Goal: Task Accomplishment & Management: Manage account settings

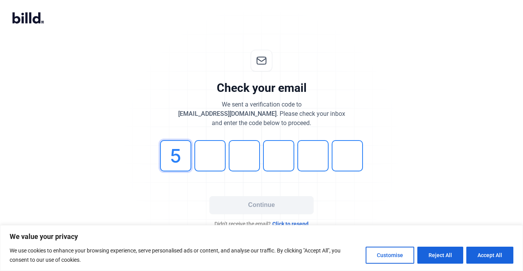
type input "5"
type input "7"
type input "8"
type input "2"
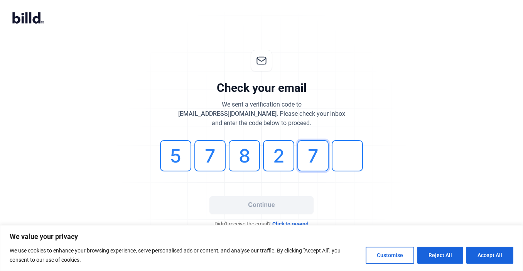
type input "7"
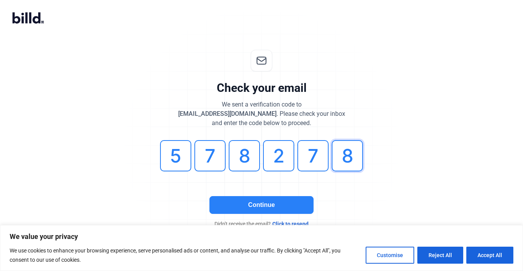
type input "8"
click at [272, 199] on button "Continue" at bounding box center [261, 205] width 104 height 18
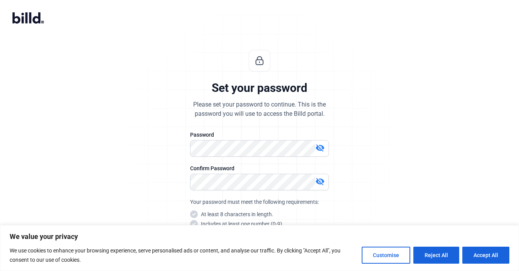
scroll to position [29, 0]
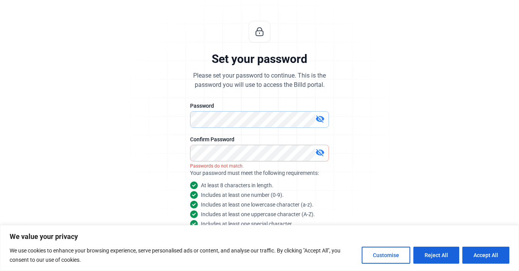
click at [151, 119] on div "Set your password Please set your password to continue. This is the password yo…" at bounding box center [259, 156] width 256 height 297
click at [167, 158] on div "Set your password Please set your password to continue. This is the password yo…" at bounding box center [259, 156] width 256 height 297
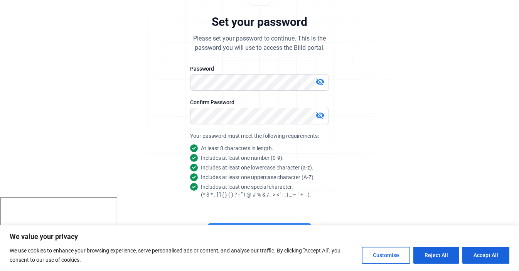
scroll to position [72, 0]
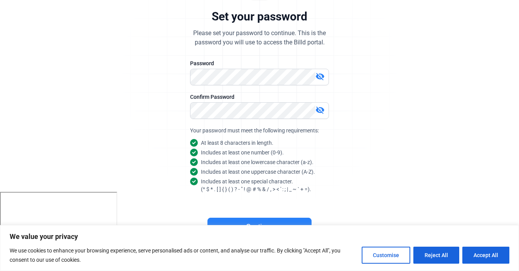
click at [246, 220] on button "Continue" at bounding box center [259, 226] width 104 height 18
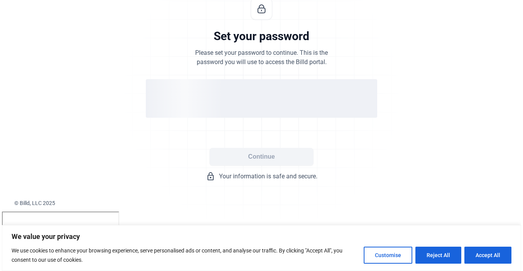
scroll to position [0, 0]
